Goal: Task Accomplishment & Management: Manage account settings

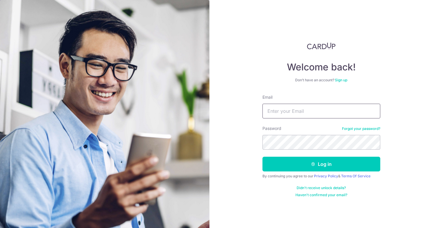
type input "Evelyn.teoserhui@gmail.com"
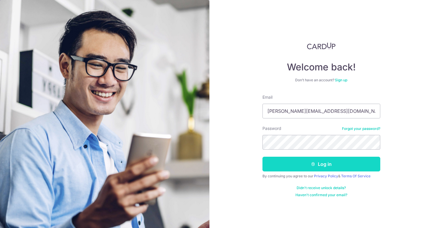
click at [298, 166] on button "Log in" at bounding box center [321, 164] width 118 height 15
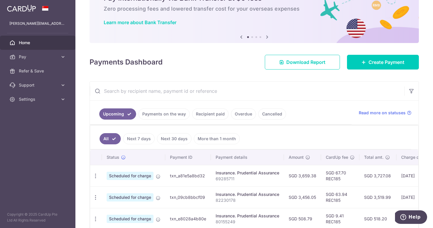
scroll to position [45, 0]
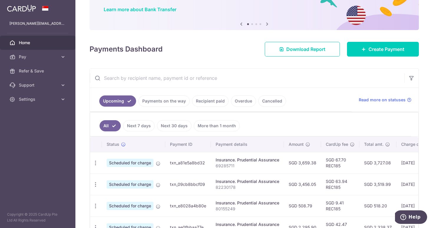
click at [206, 99] on link "Recipient paid" at bounding box center [210, 100] width 36 height 11
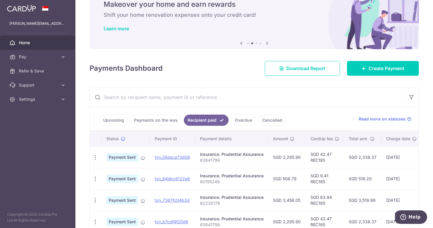
scroll to position [15, 0]
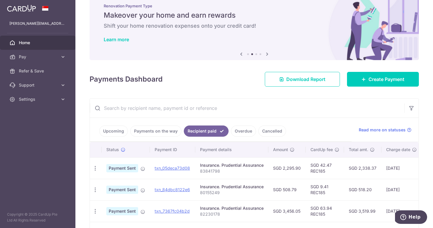
click at [105, 132] on link "Upcoming" at bounding box center [113, 130] width 29 height 11
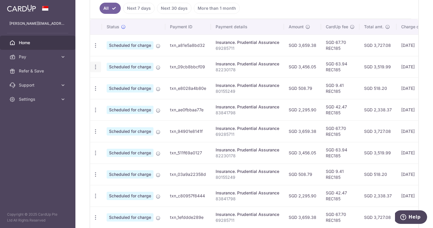
scroll to position [0, 0]
click at [94, 67] on icon "button" at bounding box center [95, 67] width 6 height 6
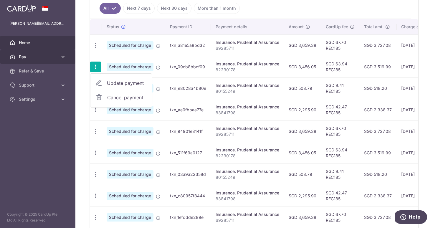
click at [52, 54] on span "Pay" at bounding box center [38, 57] width 39 height 6
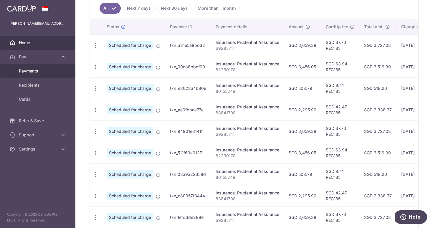
click at [30, 73] on span "Payments" at bounding box center [38, 71] width 39 height 6
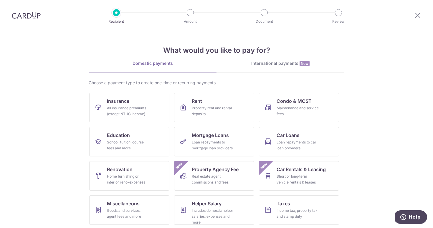
click at [34, 21] on div at bounding box center [26, 15] width 52 height 31
click at [29, 16] on img at bounding box center [26, 15] width 29 height 7
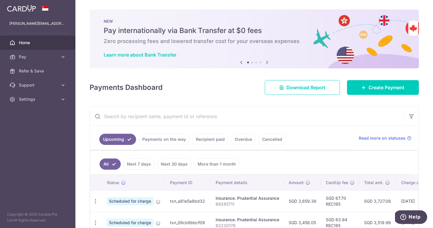
click at [215, 143] on link "Recipient paid" at bounding box center [210, 139] width 36 height 11
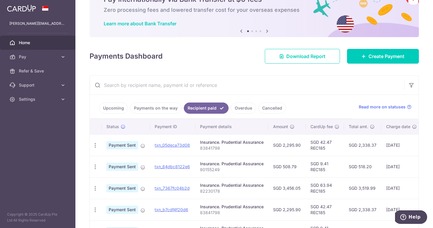
scroll to position [32, 0]
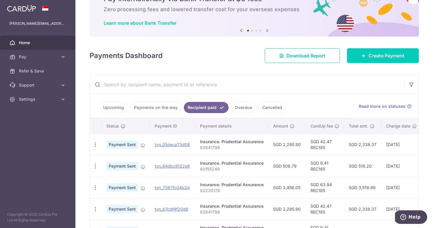
click at [115, 110] on link "Upcoming" at bounding box center [113, 107] width 29 height 11
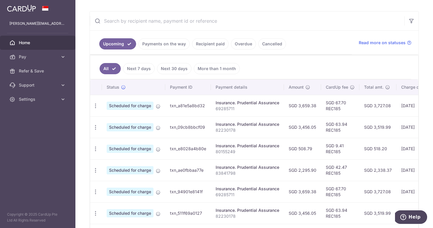
scroll to position [108, 0]
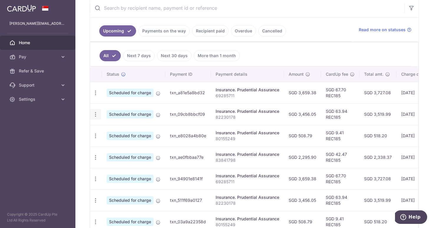
click at [98, 118] on div "Update payment Cancel payment" at bounding box center [95, 114] width 11 height 11
click at [96, 116] on icon "button" at bounding box center [95, 114] width 6 height 6
click at [112, 143] on span "Cancel payment" at bounding box center [126, 144] width 39 height 7
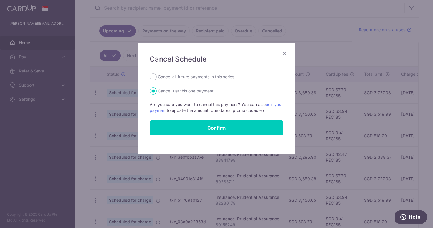
click at [177, 77] on label "Cancel all future payments in this series" at bounding box center [196, 76] width 76 height 7
click at [157, 77] on input "Cancel all future payments in this series" at bounding box center [152, 76] width 7 height 7
radio input "true"
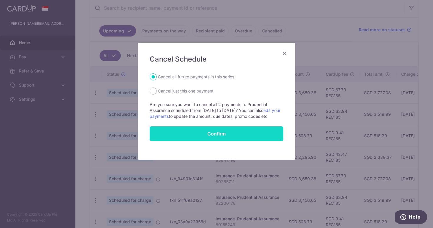
click at [202, 138] on button "Confirm" at bounding box center [216, 133] width 134 height 15
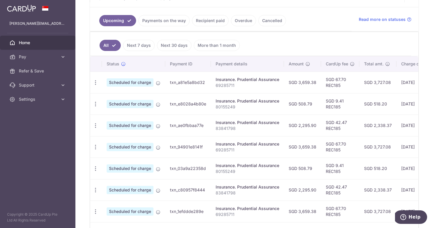
scroll to position [126, 0]
click at [139, 45] on link "Next 7 days" at bounding box center [138, 44] width 31 height 11
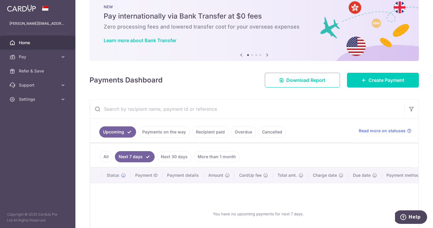
click at [174, 152] on link "Next 30 days" at bounding box center [174, 156] width 34 height 11
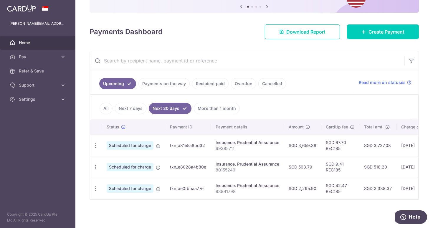
scroll to position [0, 0]
